Goal: Use online tool/utility: Utilize a website feature to perform a specific function

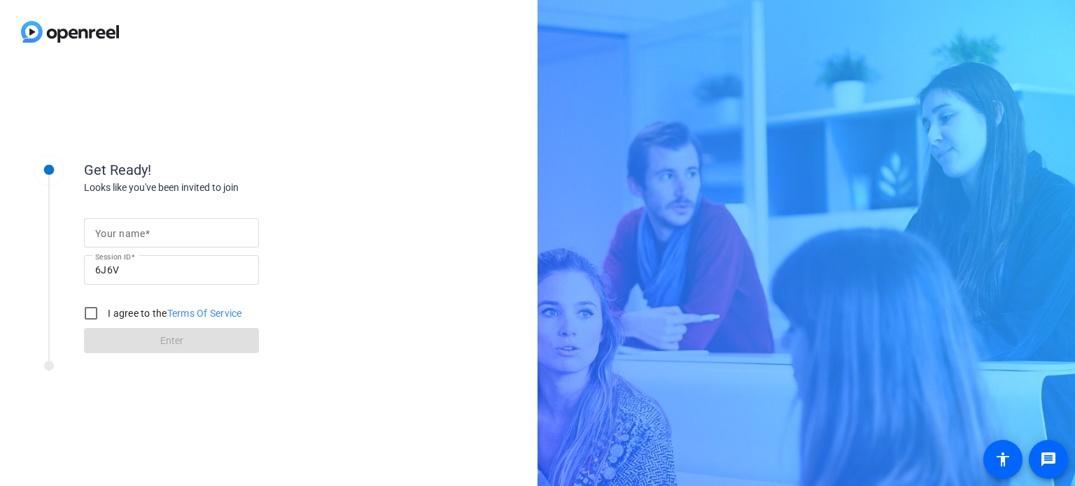
click at [190, 236] on input "Your name" at bounding box center [171, 233] width 153 height 17
type input "[PERSON_NAME]"
click at [93, 321] on input "I agree to the Terms Of Service" at bounding box center [91, 313] width 28 height 28
checkbox input "true"
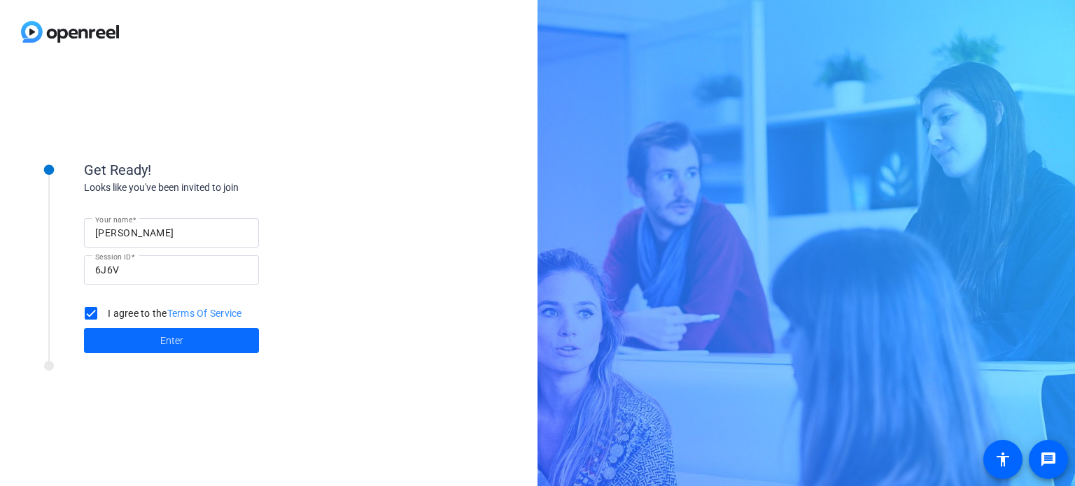
click at [185, 347] on span at bounding box center [171, 341] width 175 height 34
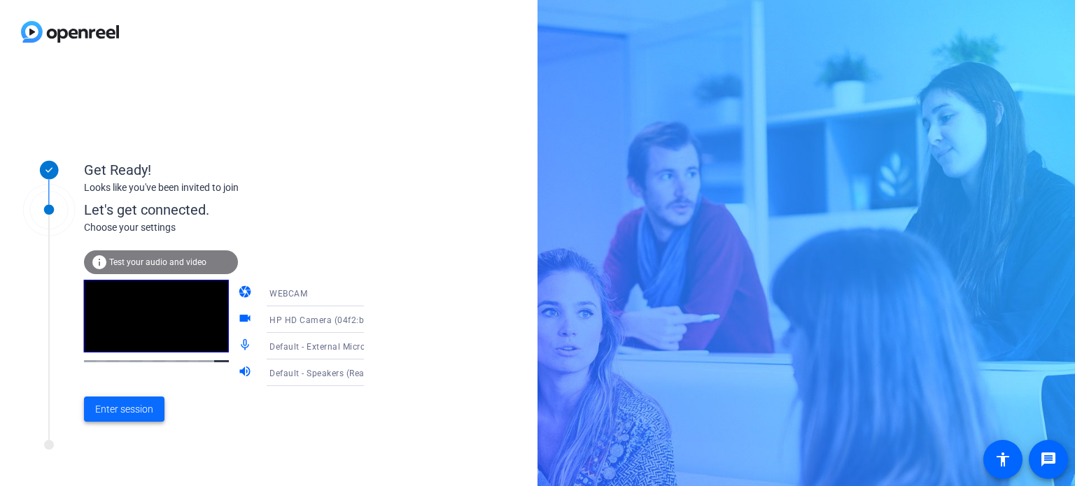
click at [129, 402] on span "Enter session" at bounding box center [124, 409] width 58 height 15
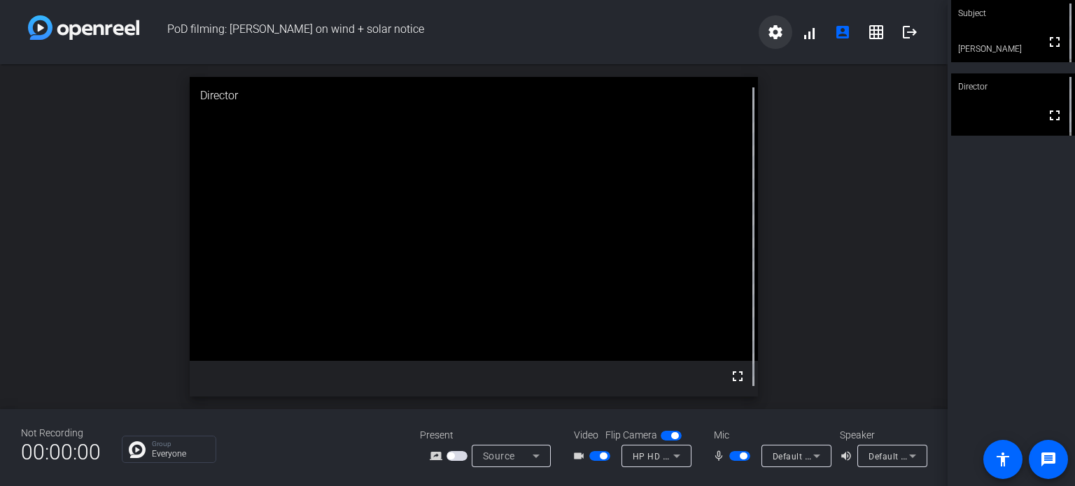
click at [776, 33] on mat-icon "settings" at bounding box center [775, 32] width 17 height 17
click at [842, 460] on div at bounding box center [537, 243] width 1075 height 486
click at [850, 458] on mat-icon "volume_up" at bounding box center [848, 456] width 17 height 17
click at [814, 452] on icon at bounding box center [816, 456] width 17 height 17
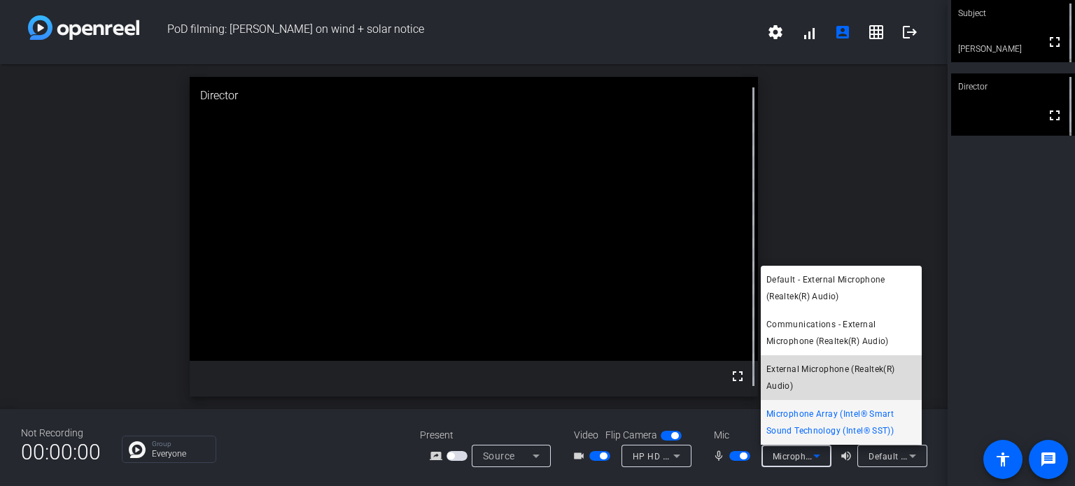
click at [831, 379] on span "External Microphone (Realtek(R) Audio)" at bounding box center [841, 378] width 150 height 34
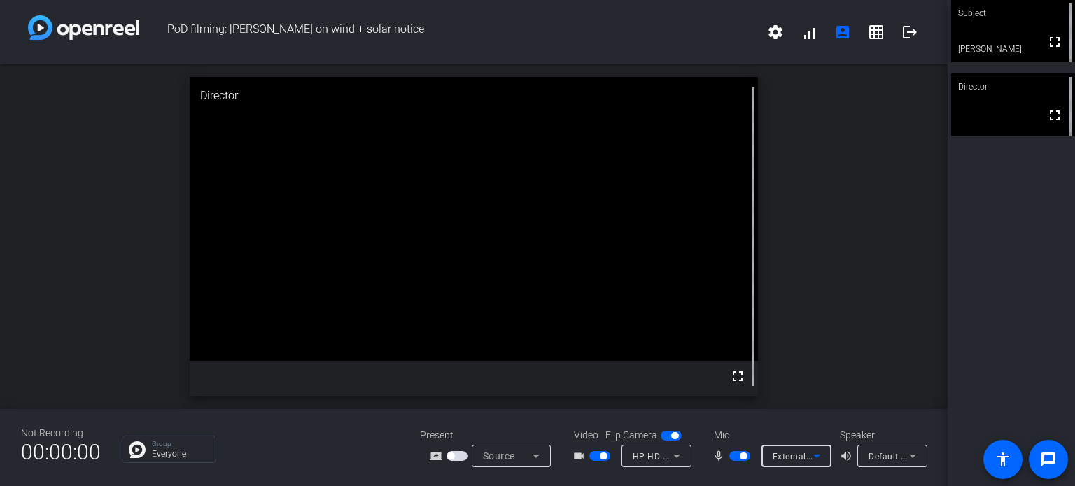
click at [816, 458] on icon at bounding box center [816, 456] width 7 height 3
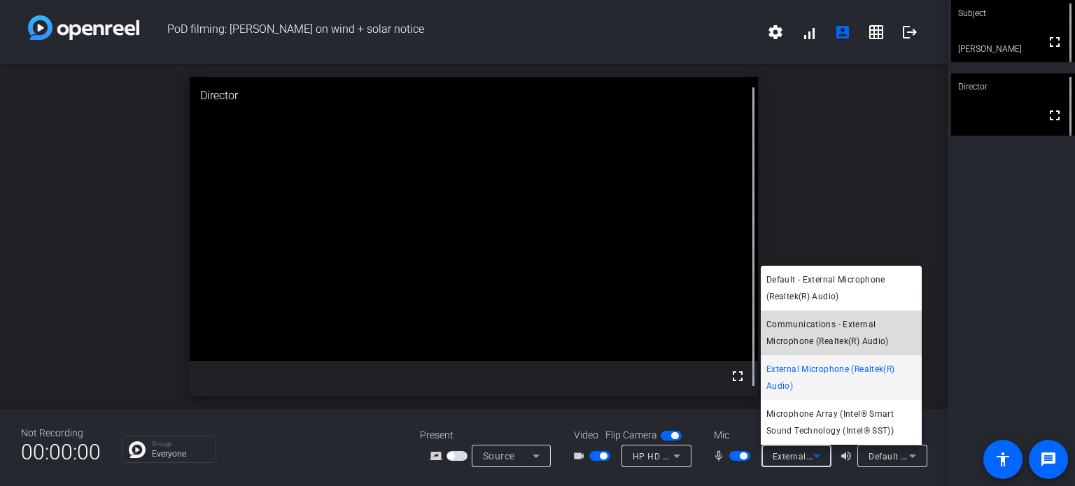
click at [823, 337] on span "Communications - External Microphone (Realtek(R) Audio)" at bounding box center [841, 333] width 150 height 34
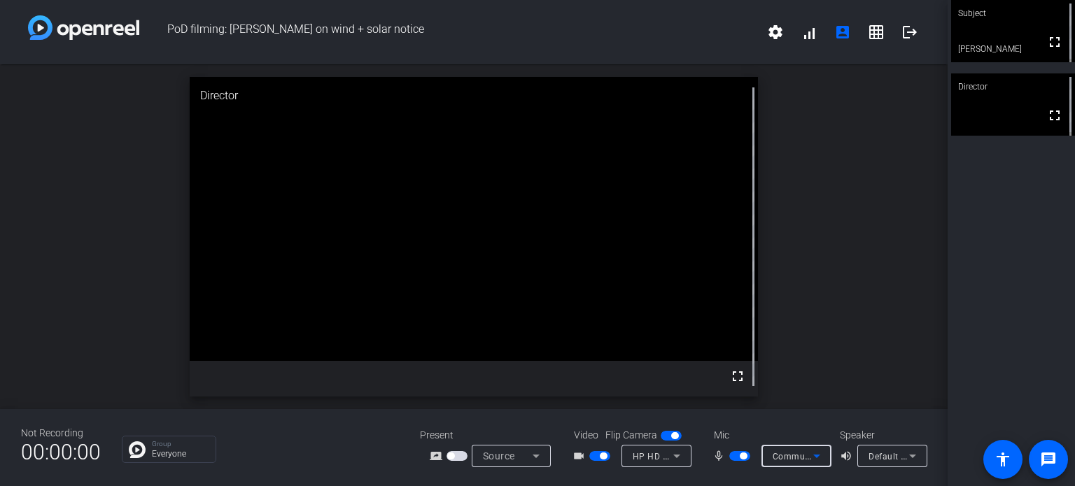
click at [814, 455] on icon at bounding box center [816, 456] width 7 height 3
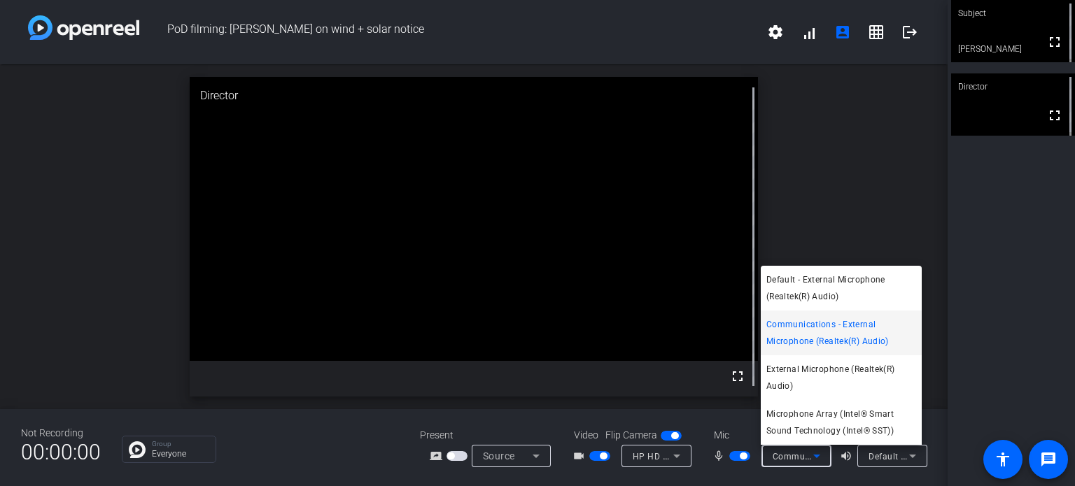
click at [455, 459] on div at bounding box center [537, 243] width 1075 height 486
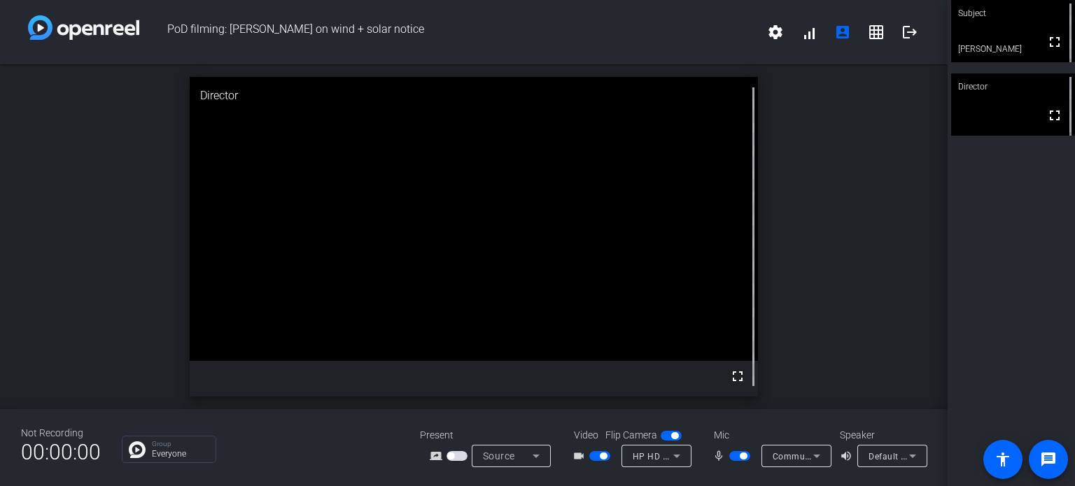
click at [452, 458] on span "button" at bounding box center [450, 456] width 7 height 7
click at [737, 458] on span "button" at bounding box center [739, 456] width 21 height 10
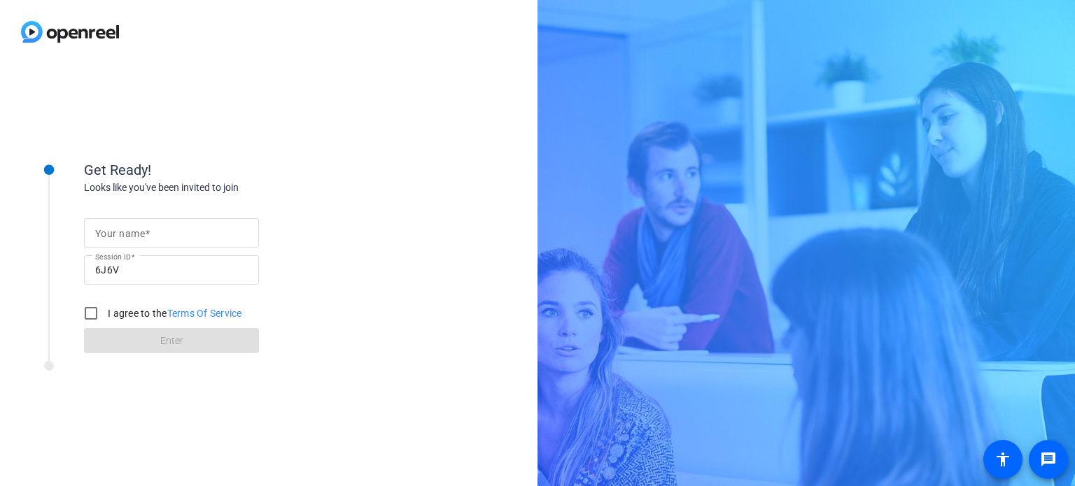
click at [203, 233] on input "Your name" at bounding box center [171, 233] width 153 height 17
